Goal: Communication & Community: Ask a question

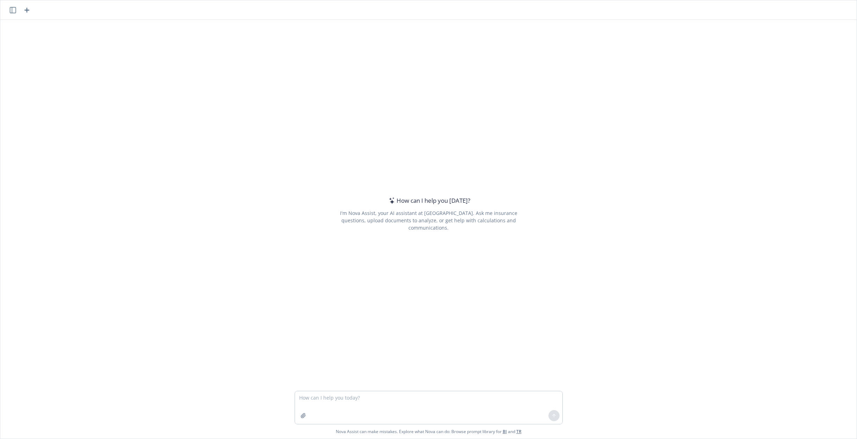
click at [517, 430] on link "TR" at bounding box center [519, 432] width 5 height 6
